Goal: Book appointment/travel/reservation

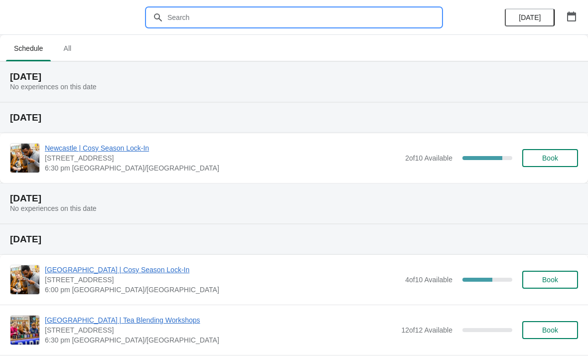
click at [214, 14] on input "text" at bounding box center [304, 17] width 274 height 18
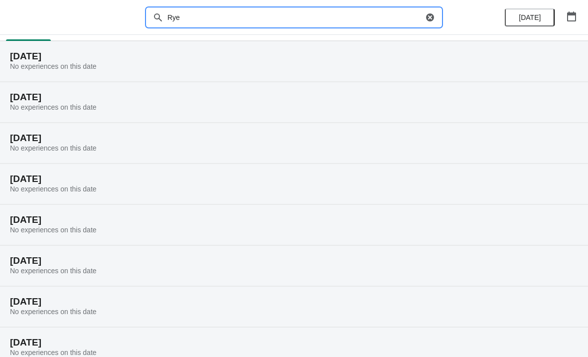
scroll to position [21, 0]
type input "Rye"
click at [478, 17] on div at bounding box center [294, 17] width 588 height 35
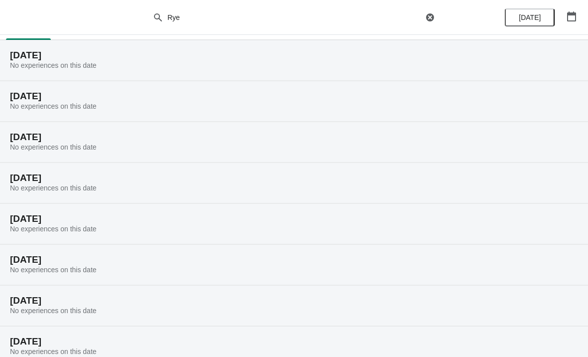
click at [543, 19] on span "[DATE]" at bounding box center [530, 17] width 32 height 8
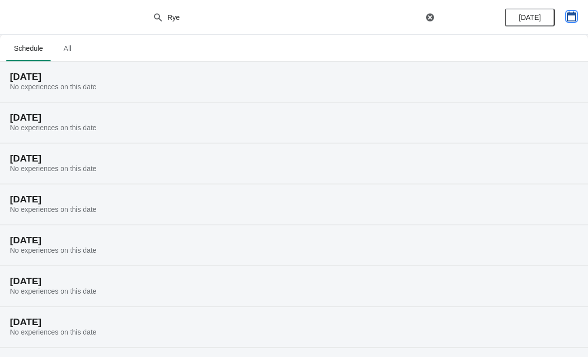
click at [580, 8] on button "button" at bounding box center [571, 16] width 18 height 18
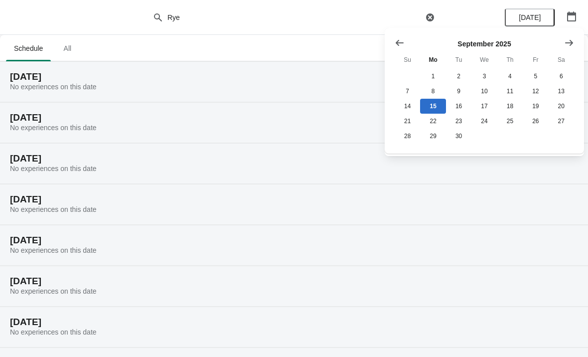
click at [568, 42] on icon "Show next month, October 2025" at bounding box center [569, 42] width 8 height 6
click at [513, 137] on button "30" at bounding box center [509, 136] width 25 height 15
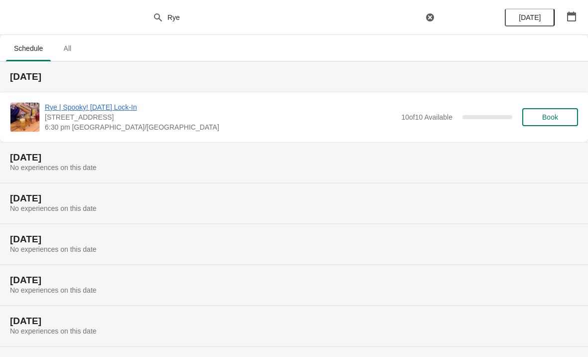
click at [55, 109] on span "Rye | Spooky! [DATE] Lock-In" at bounding box center [220, 107] width 351 height 10
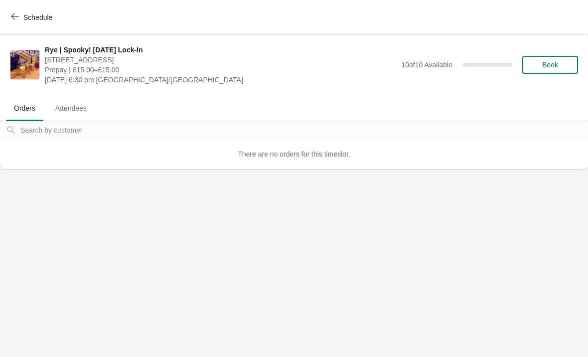
click at [560, 70] on button "Book" at bounding box center [550, 65] width 56 height 18
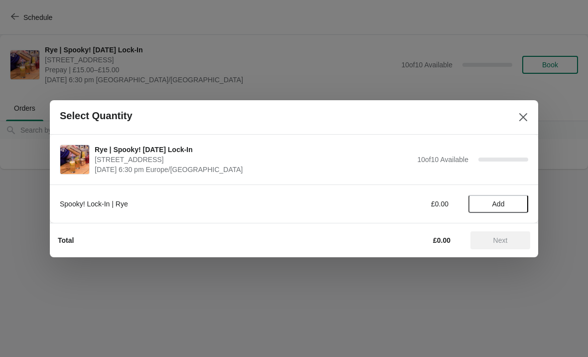
click at [502, 200] on span "Add" at bounding box center [498, 204] width 12 height 8
click at [501, 242] on span "Next" at bounding box center [500, 240] width 14 height 8
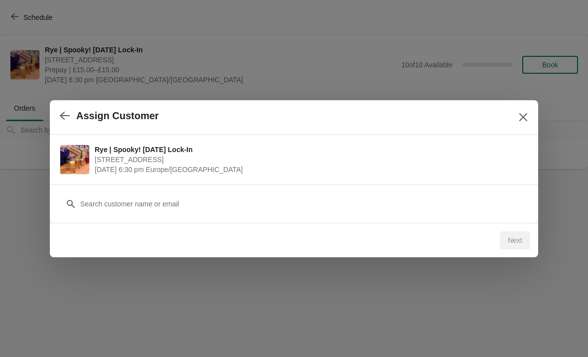
click at [527, 116] on icon "Close" at bounding box center [523, 117] width 10 height 10
